Goal: Download file/media

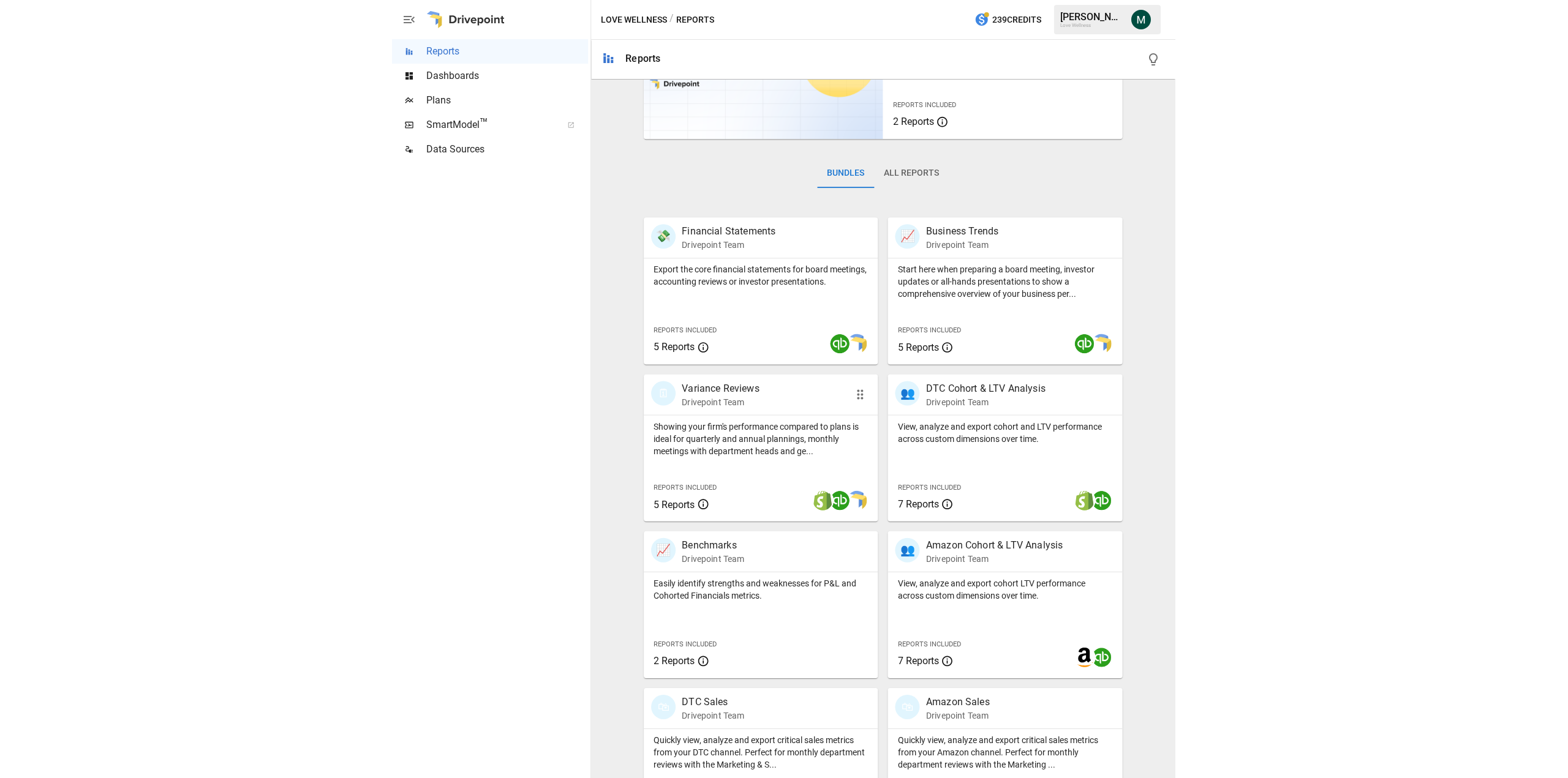
scroll to position [171, 0]
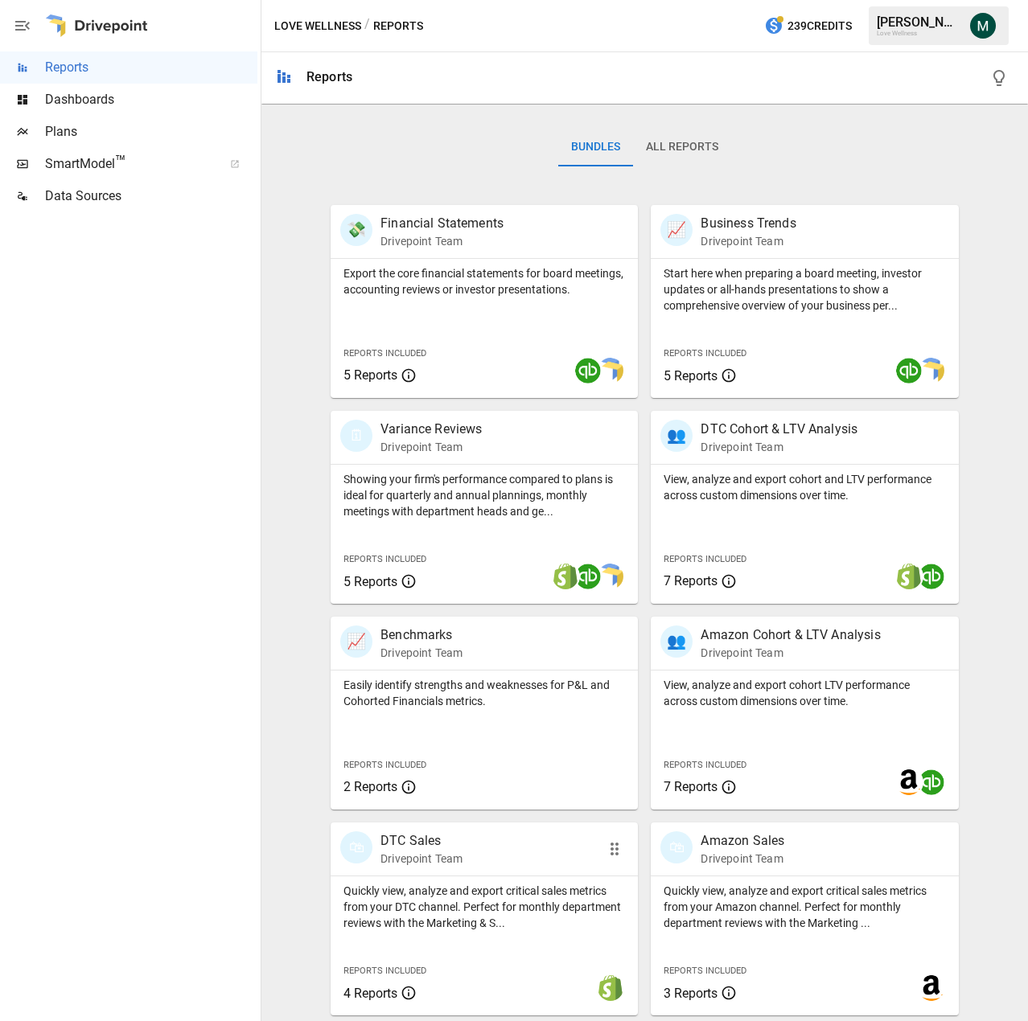
click at [449, 853] on p "Drivepoint Team" at bounding box center [421, 859] width 82 height 16
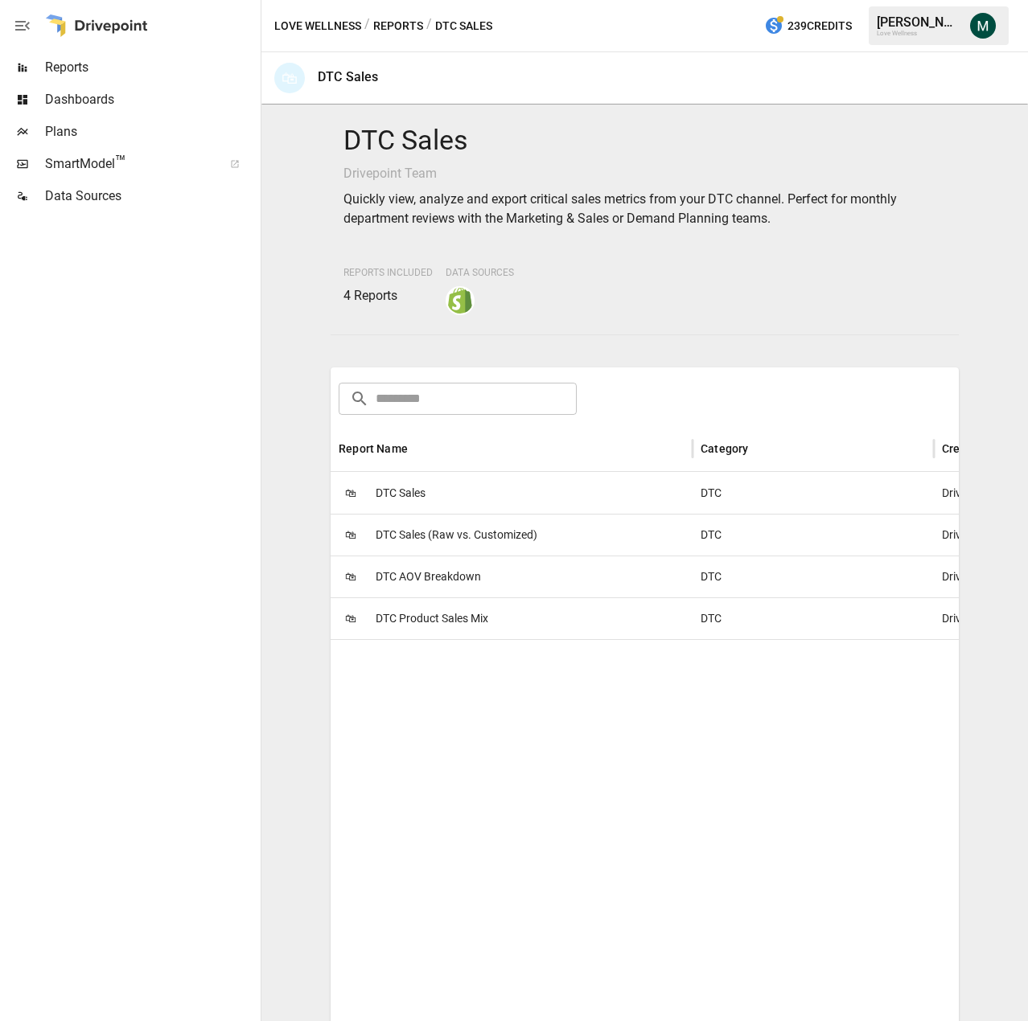
click at [412, 494] on span "DTC Sales" at bounding box center [401, 493] width 50 height 41
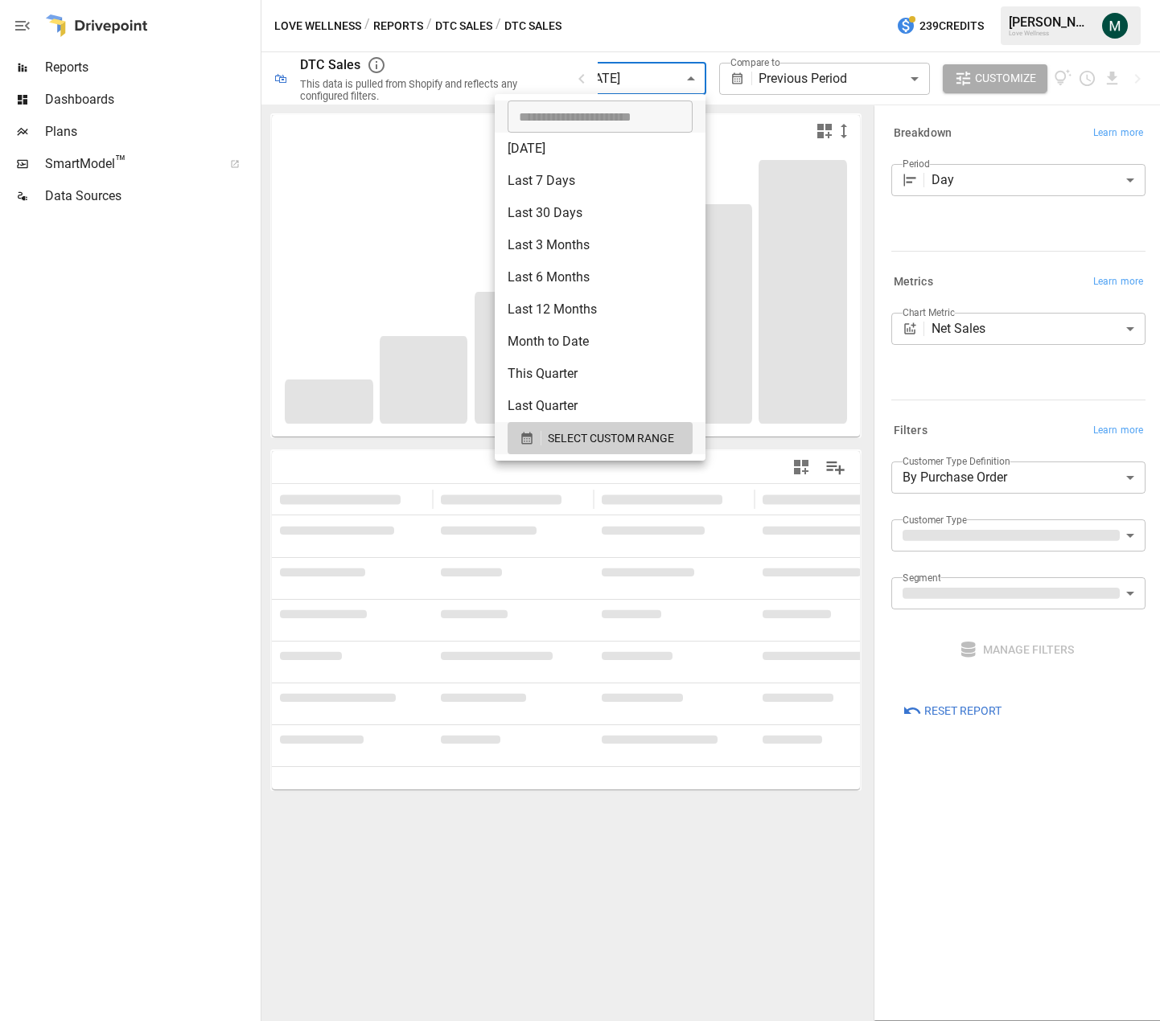
click at [644, 0] on body "**********" at bounding box center [580, 0] width 1160 height 0
click at [602, 439] on span "SELECT CUSTOM RANGE" at bounding box center [611, 439] width 126 height 20
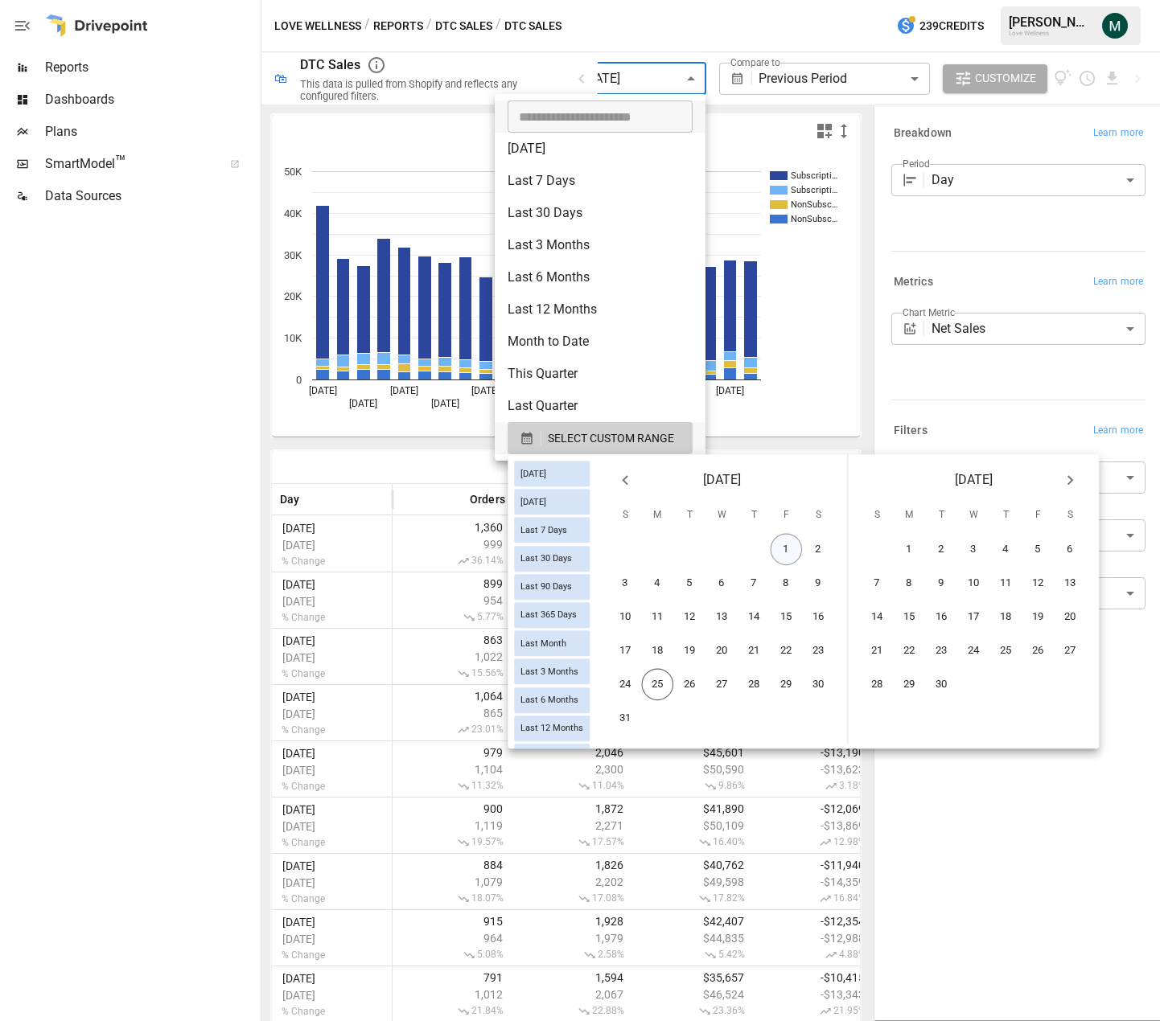
click at [803, 550] on button "1" at bounding box center [787, 550] width 32 height 32
click at [666, 688] on button "25" at bounding box center [658, 685] width 32 height 32
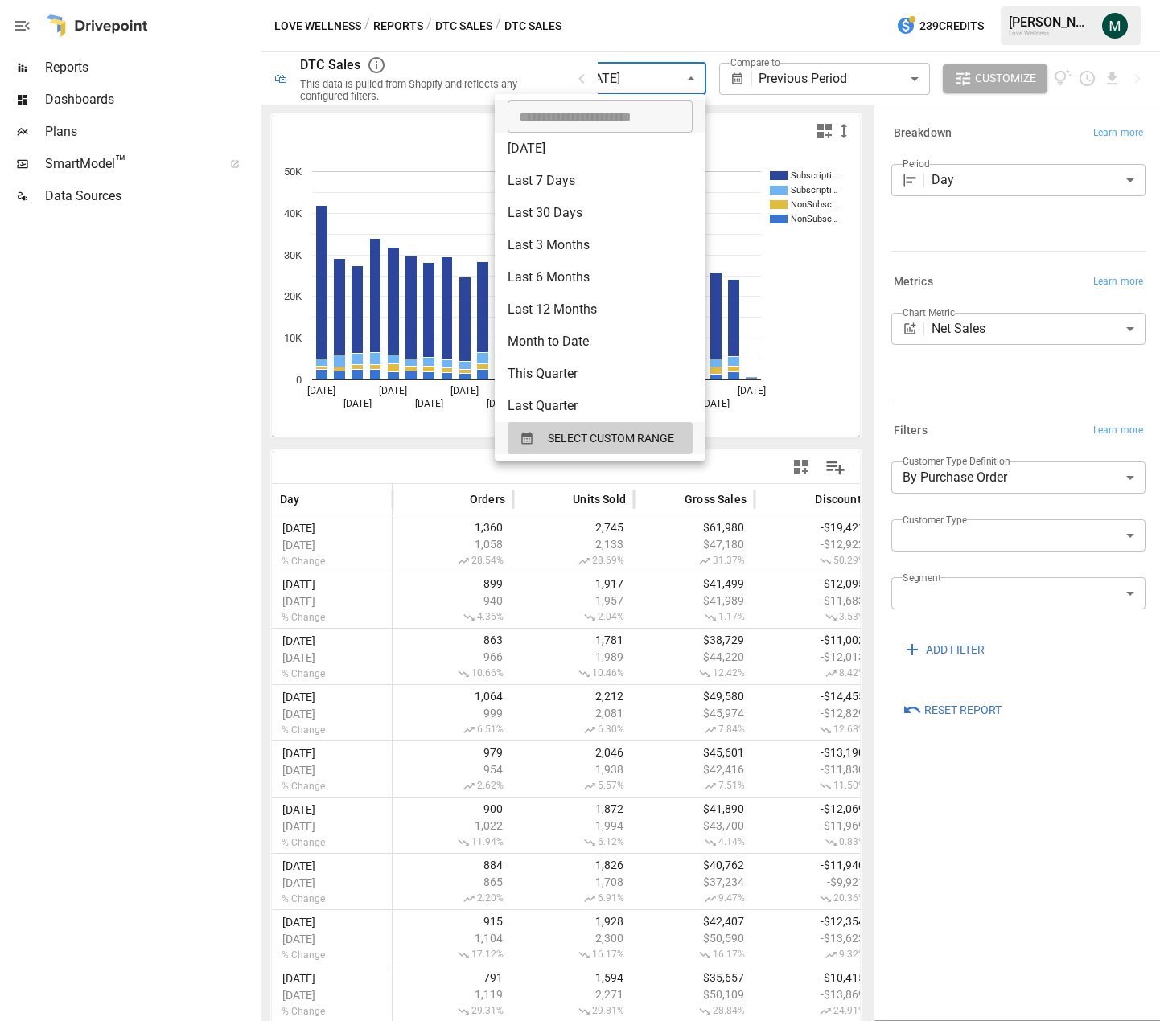
click at [1114, 75] on div at bounding box center [580, 510] width 1160 height 1021
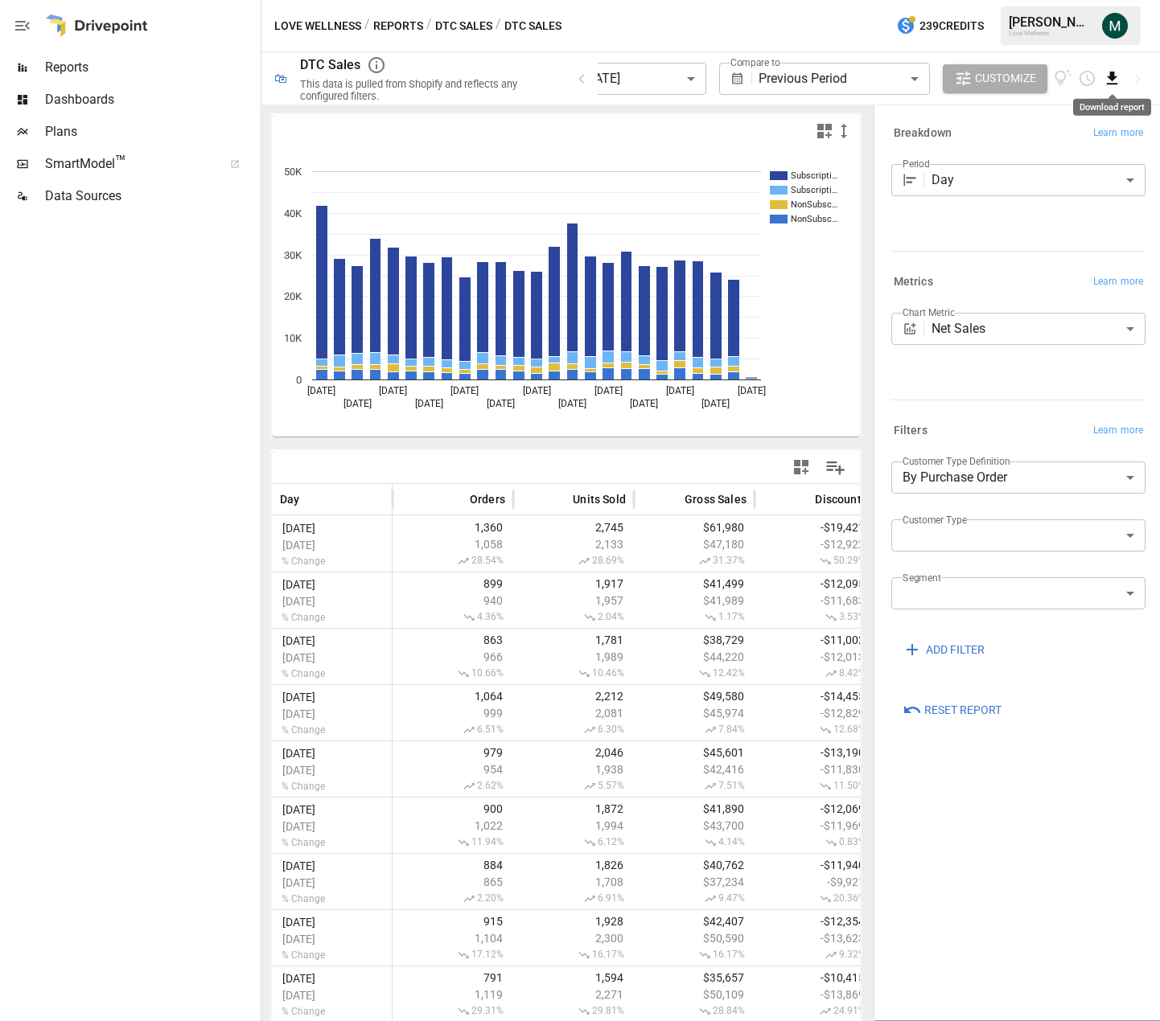
click at [1119, 76] on icon "Download report" at bounding box center [1112, 78] width 18 height 18
click at [1084, 142] on li "Download as CSV" at bounding box center [1084, 142] width 128 height 32
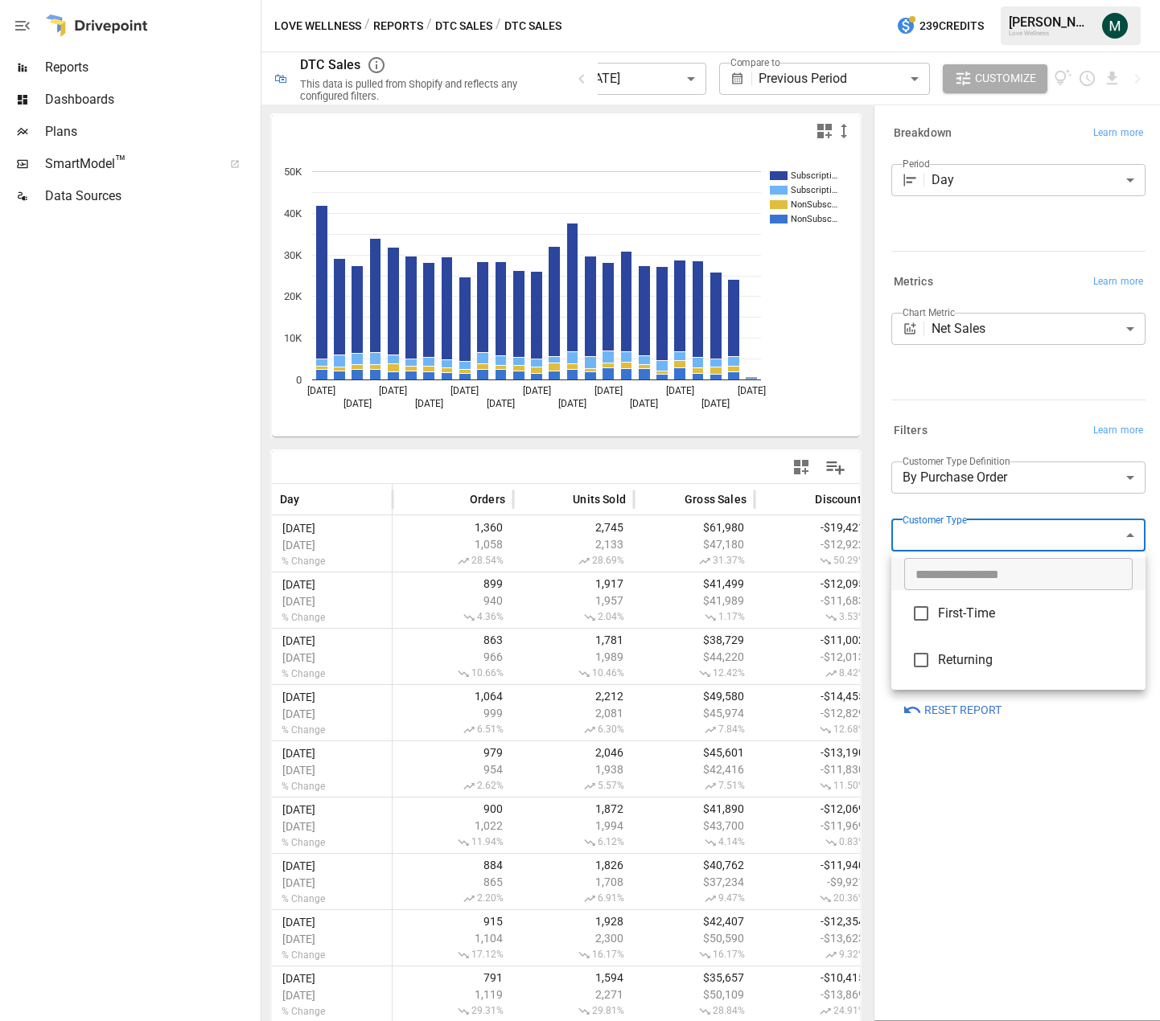
click at [931, 0] on body "**********" at bounding box center [580, 0] width 1160 height 0
click at [951, 612] on span "First-Time" at bounding box center [1035, 613] width 195 height 19
type input "**********"
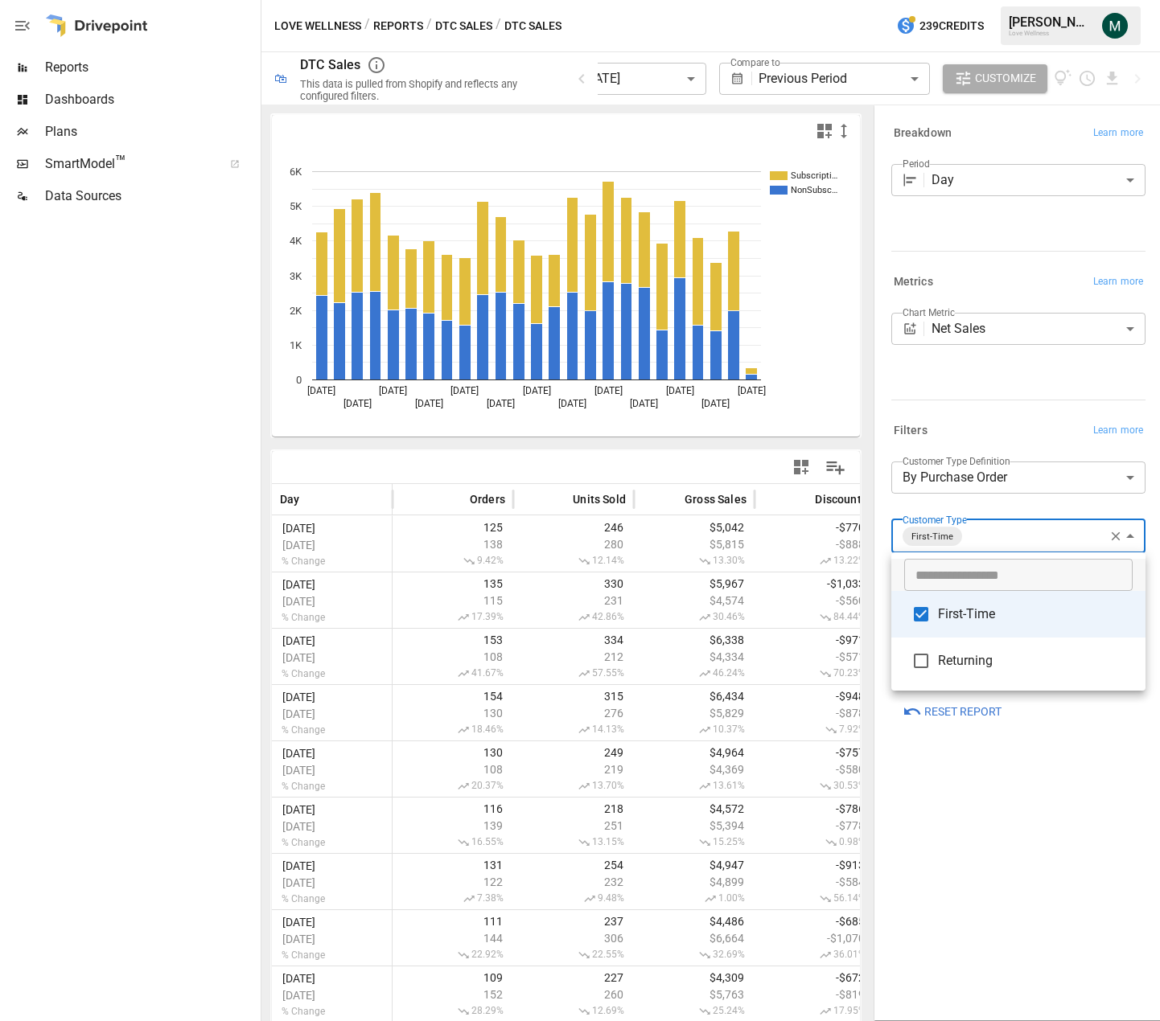
click at [1116, 83] on div at bounding box center [580, 510] width 1160 height 1021
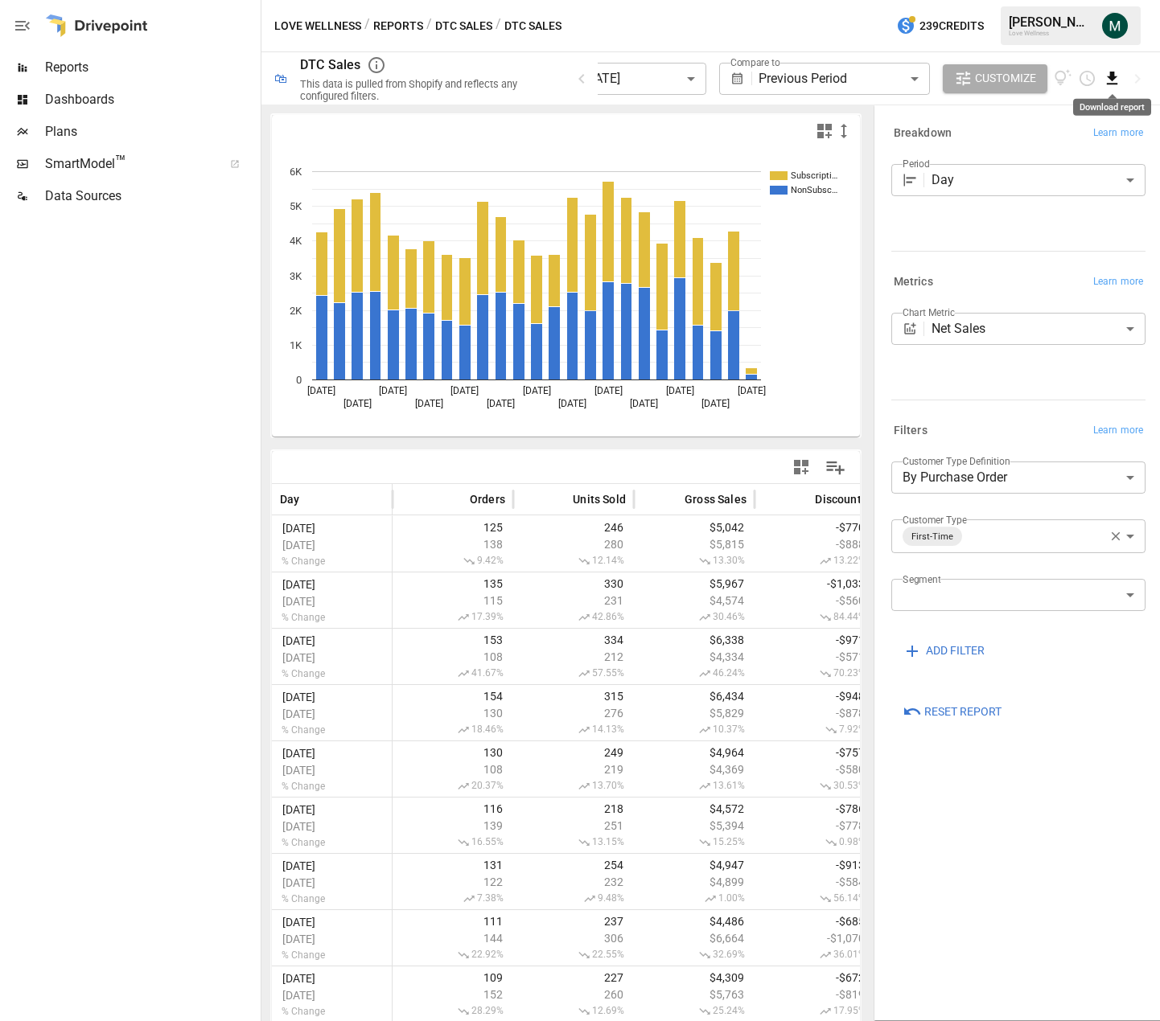
click at [1112, 84] on icon "Download report" at bounding box center [1112, 78] width 18 height 18
click at [1095, 146] on li "Download as CSV" at bounding box center [1084, 142] width 128 height 32
